Goal: Navigation & Orientation: Find specific page/section

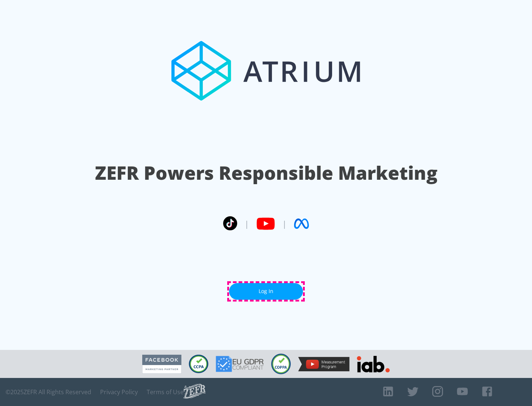
click at [266, 292] on link "Log In" at bounding box center [266, 291] width 74 height 17
